Goal: Information Seeking & Learning: Learn about a topic

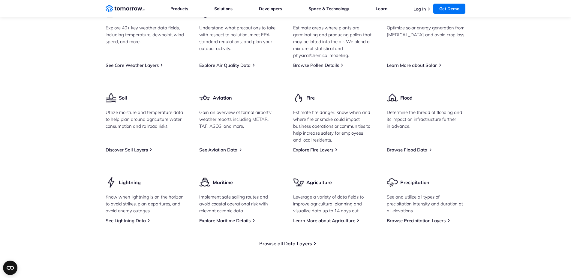
scroll to position [796, 0]
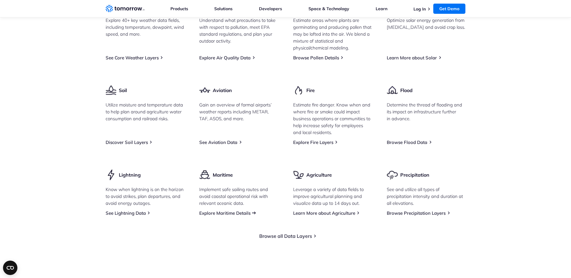
click at [215, 216] on link "Explore Maritime Details" at bounding box center [224, 213] width 51 height 6
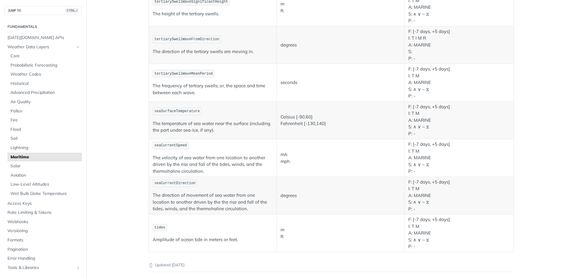
scroll to position [576, 0]
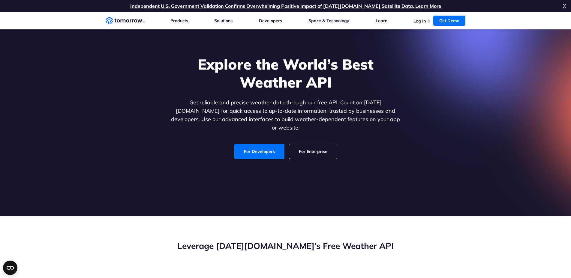
scroll to position [980, 0]
